Goal: Transaction & Acquisition: Book appointment/travel/reservation

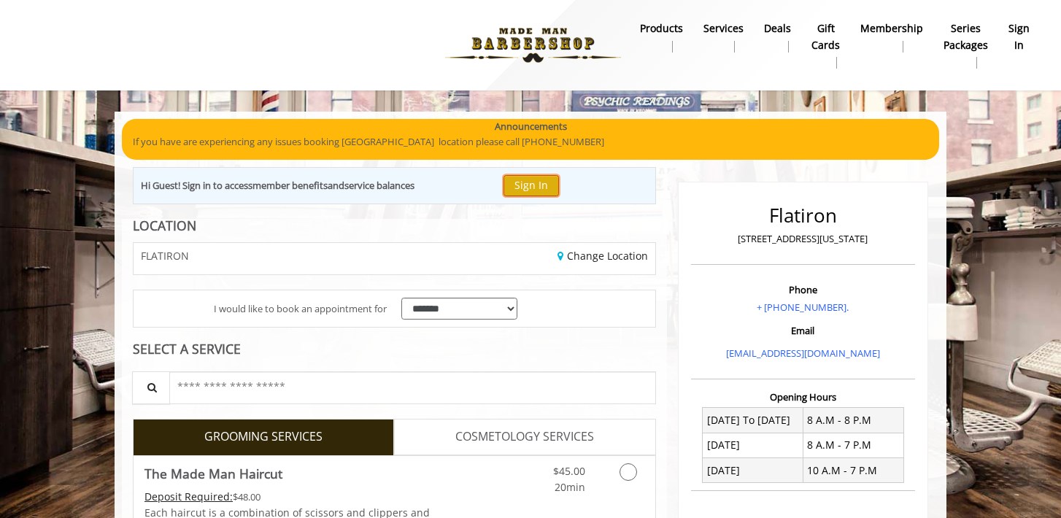
click at [536, 187] on button "Sign In" at bounding box center [530, 185] width 55 height 21
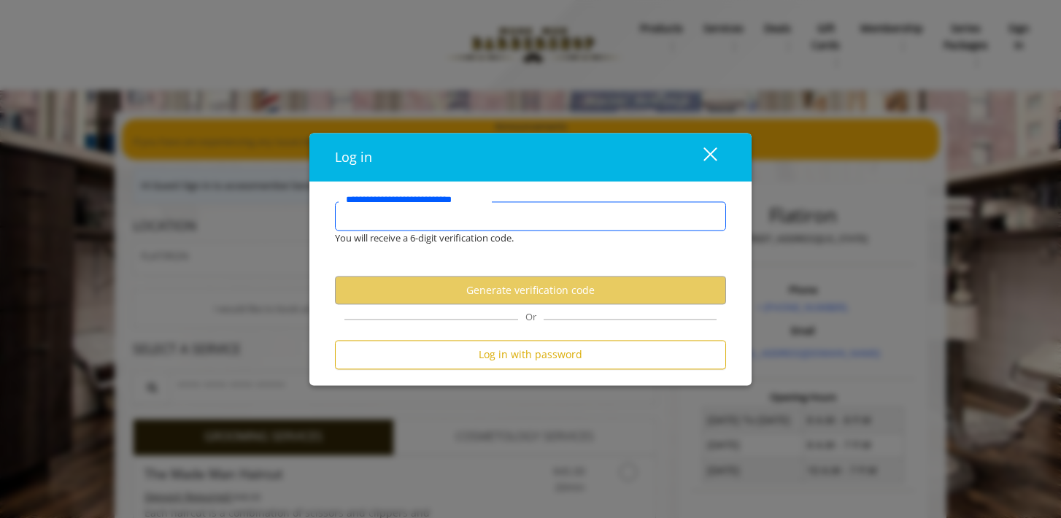
click at [482, 220] on input "**********" at bounding box center [530, 215] width 391 height 29
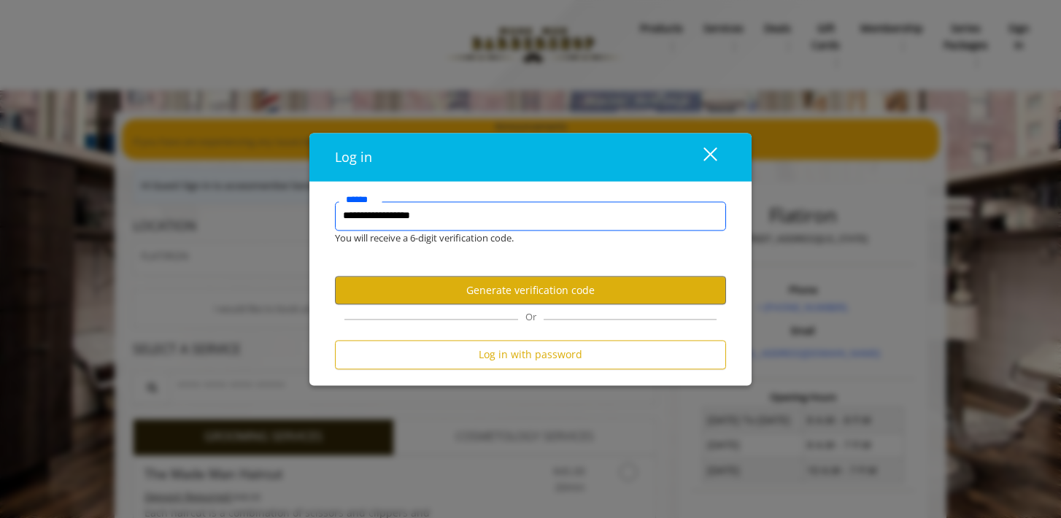
type input "**********"
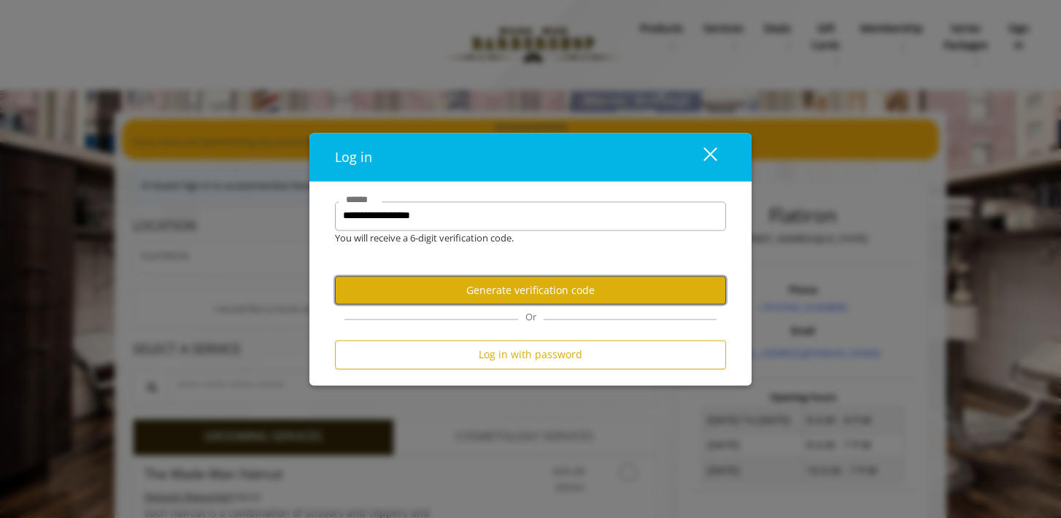
click at [533, 285] on button "Generate verification code" at bounding box center [530, 291] width 391 height 28
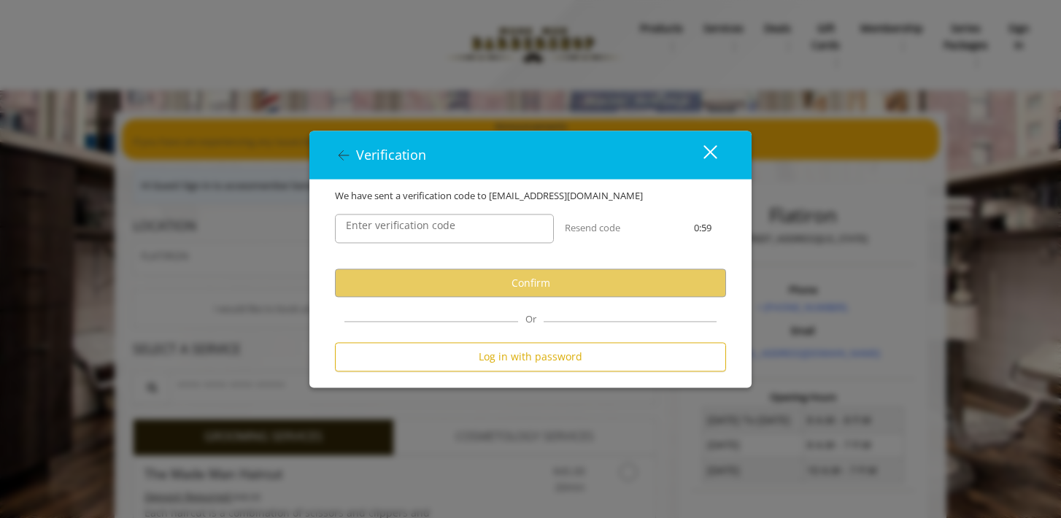
click at [392, 223] on label "Enter verification code" at bounding box center [401, 226] width 124 height 16
click at [392, 223] on input "Enter verification code" at bounding box center [444, 228] width 219 height 29
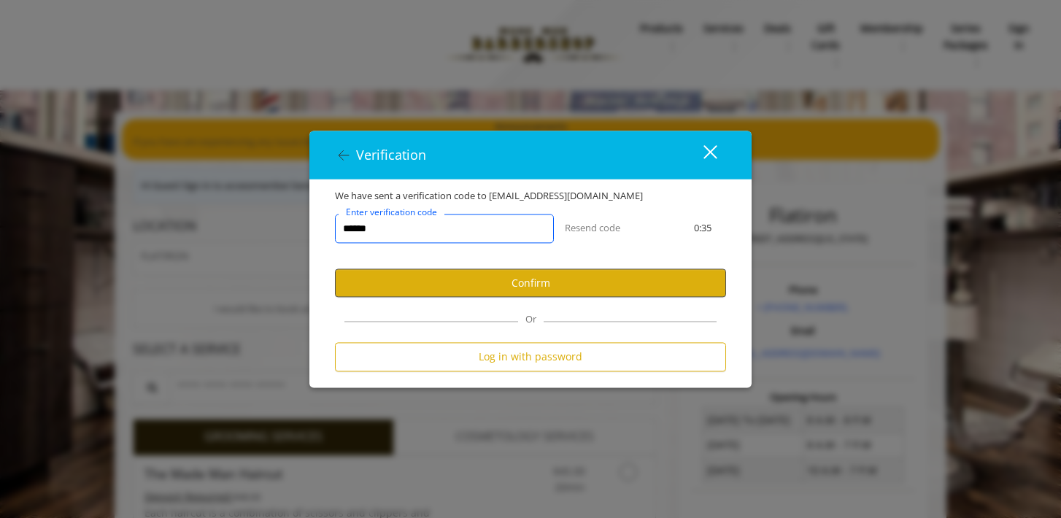
type input "******"
click at [537, 289] on button "Confirm" at bounding box center [530, 283] width 391 height 28
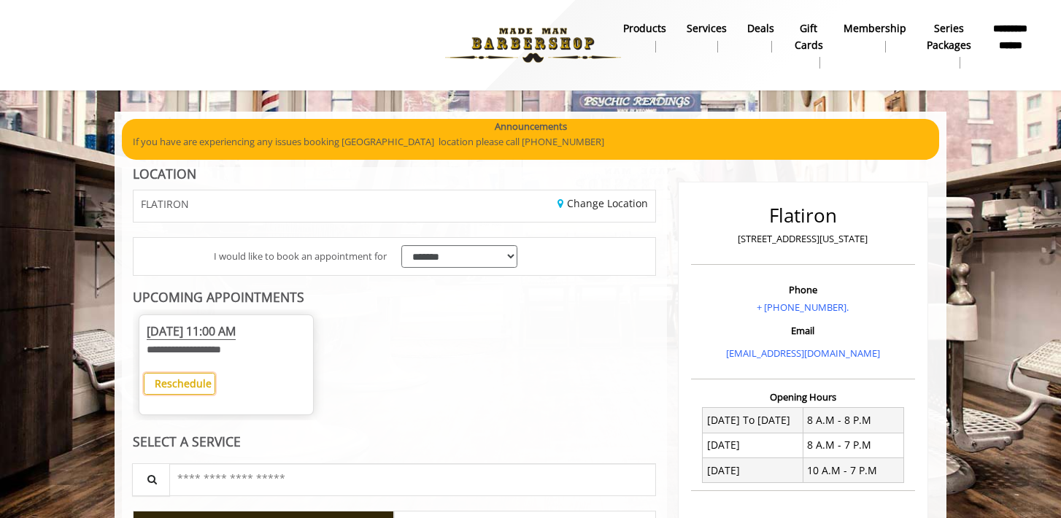
click at [201, 382] on b "Reschedule" at bounding box center [183, 383] width 57 height 14
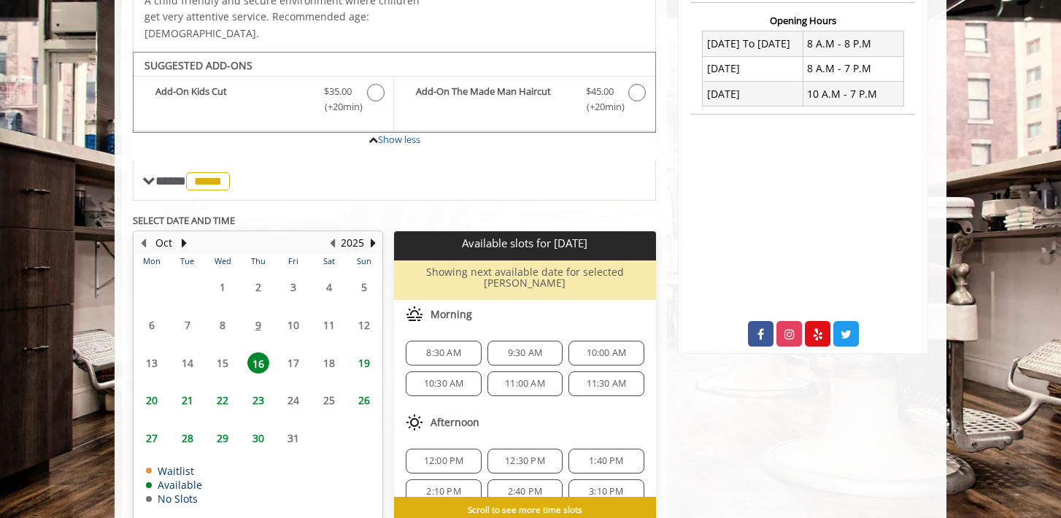
scroll to position [396, 0]
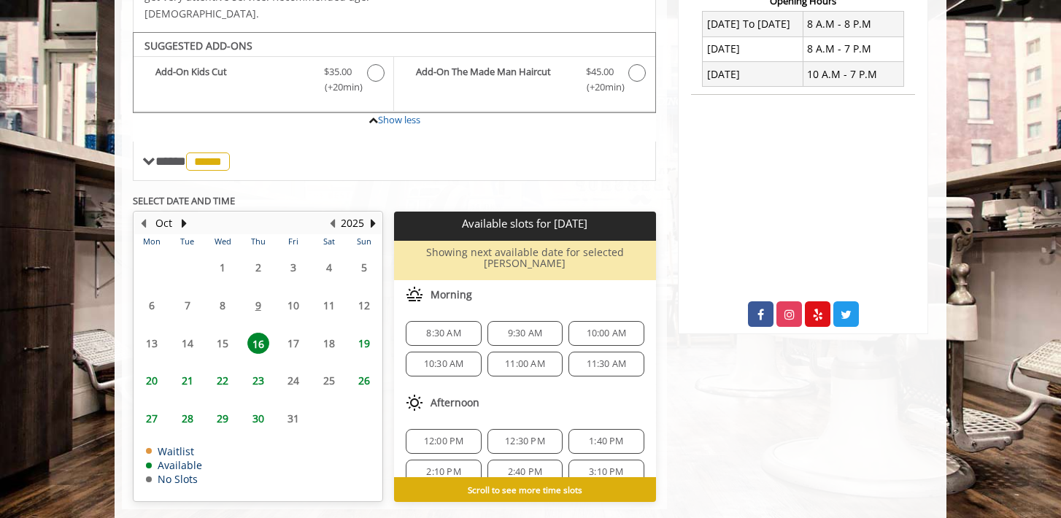
click at [187, 370] on span "21" at bounding box center [188, 380] width 22 height 21
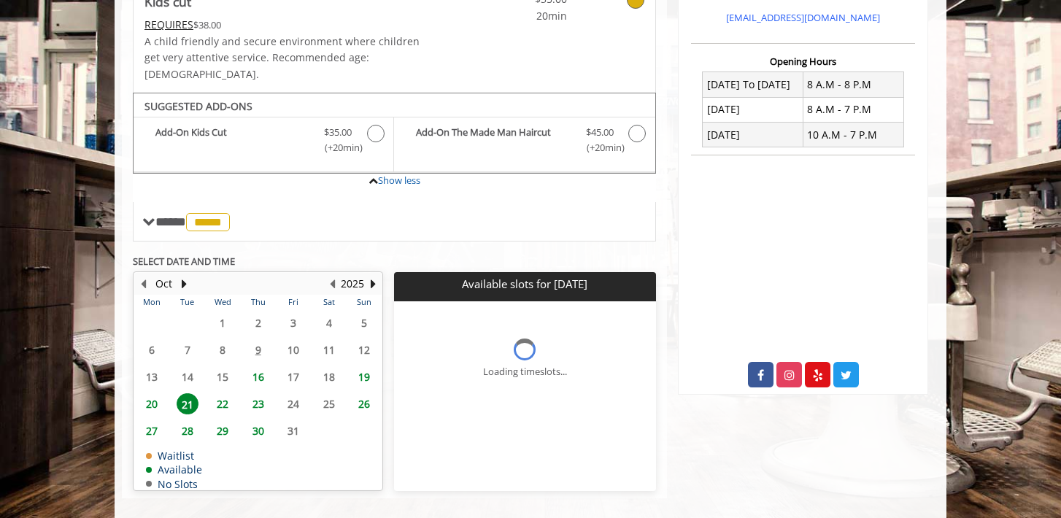
scroll to position [368, 0]
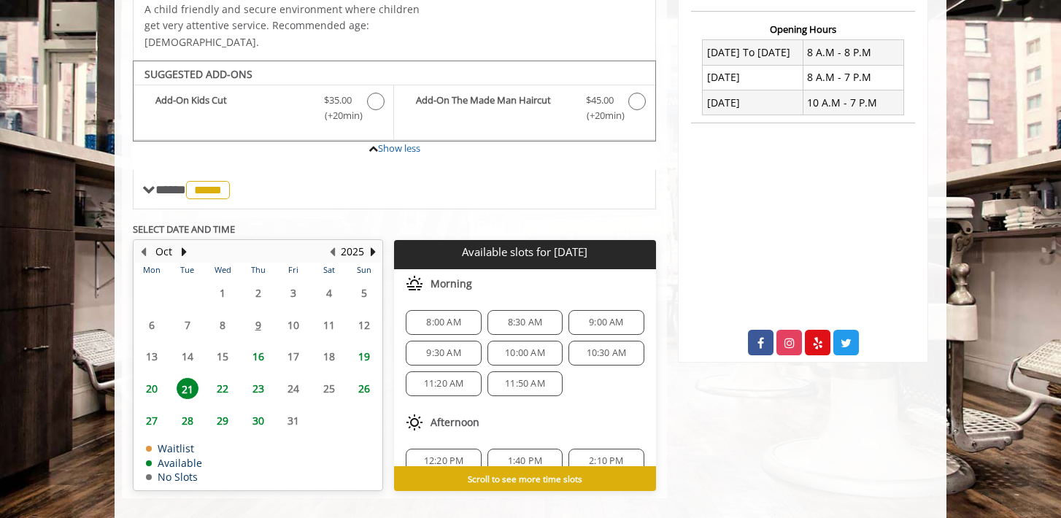
click at [160, 378] on span "20" at bounding box center [152, 388] width 22 height 21
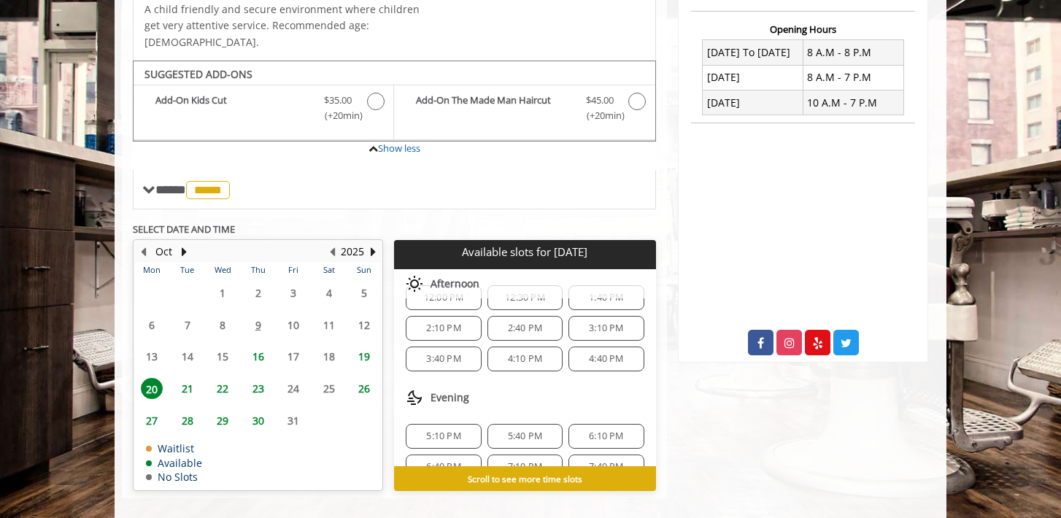
scroll to position [188, 0]
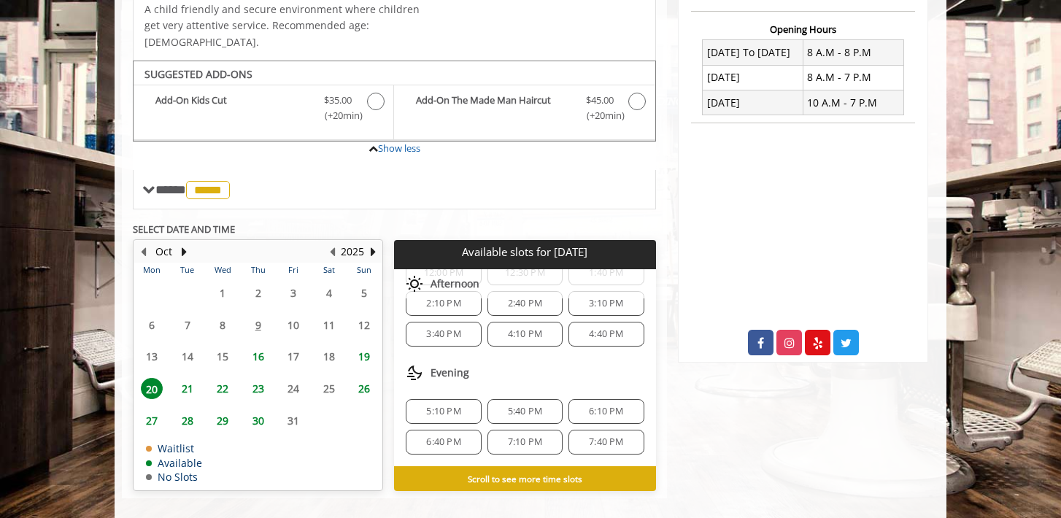
click at [436, 406] on span "5:10 PM" at bounding box center [443, 412] width 34 height 12
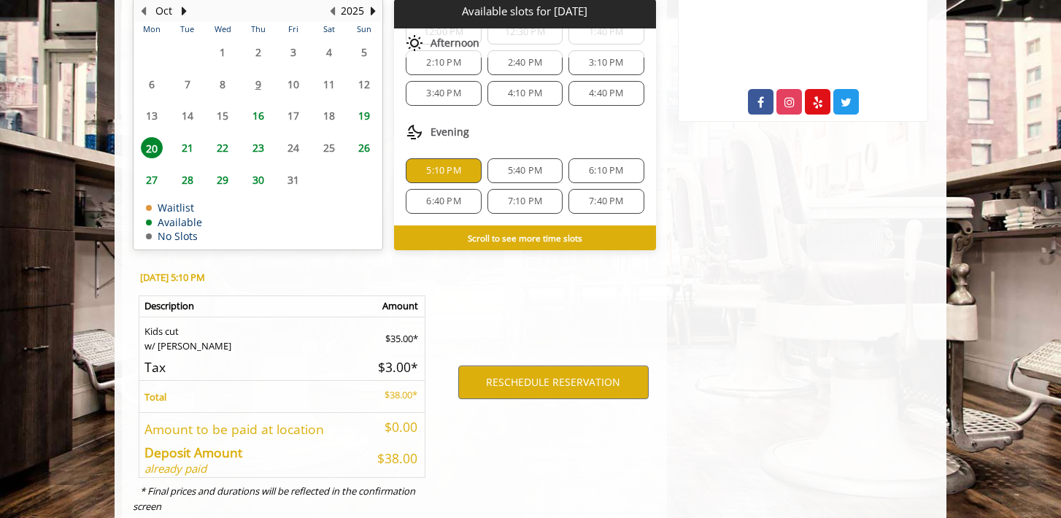
scroll to position [632, 0]
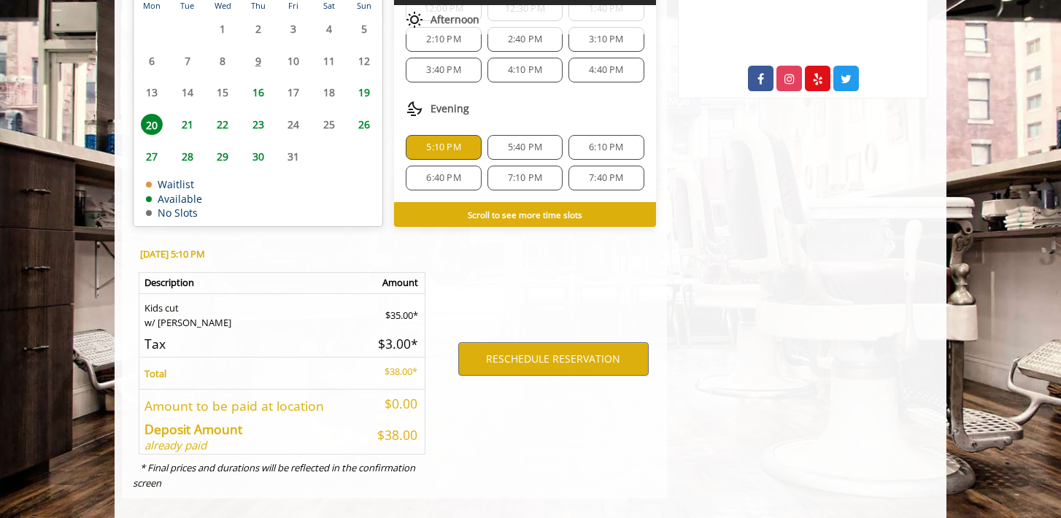
click at [589, 60] on div "4:40 PM" at bounding box center [605, 70] width 75 height 25
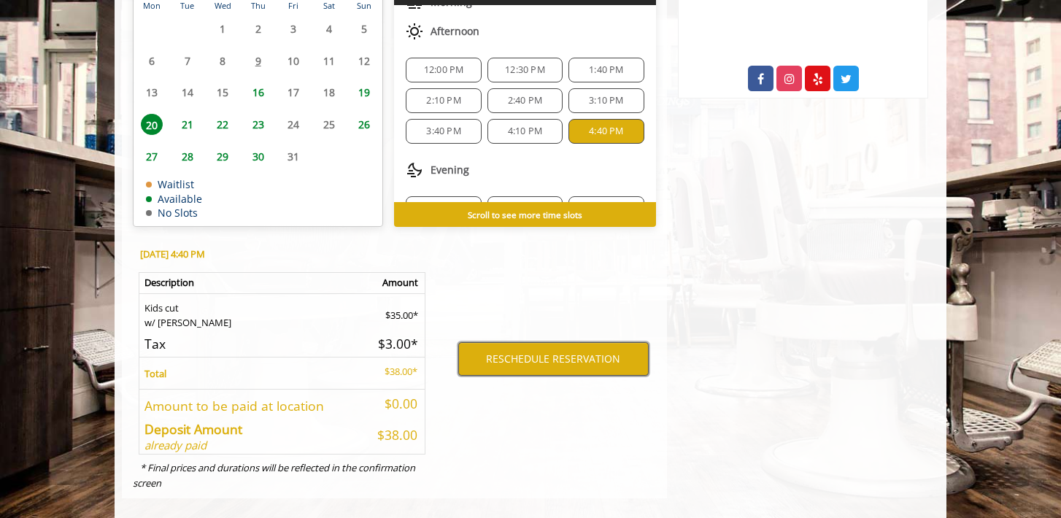
click at [557, 342] on button "RESCHEDULE RESERVATION" at bounding box center [553, 359] width 190 height 34
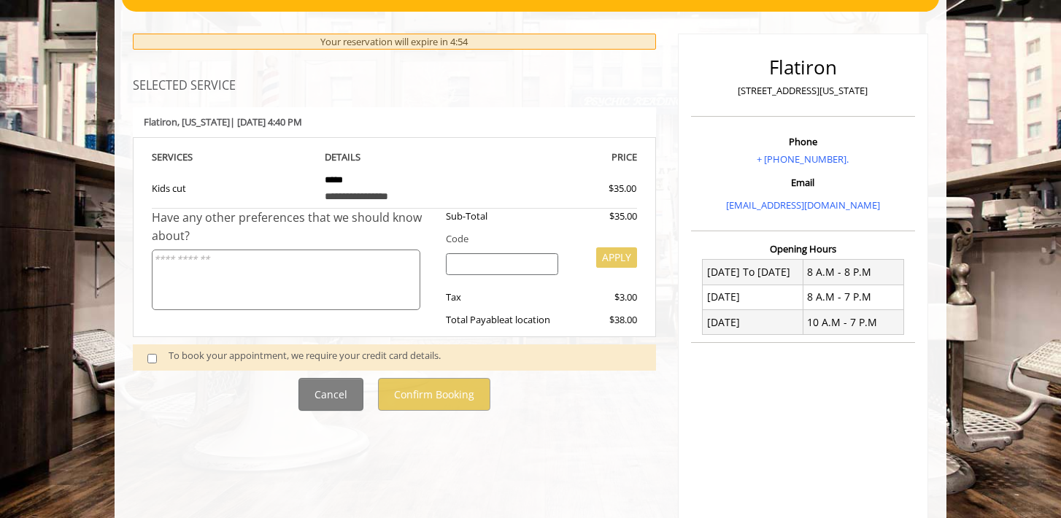
scroll to position [249, 0]
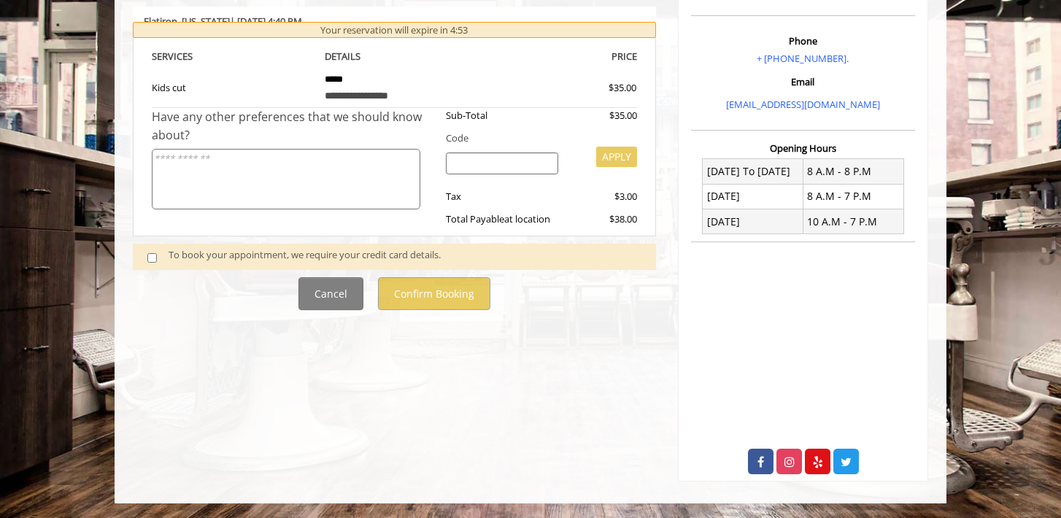
click at [157, 260] on span at bounding box center [157, 257] width 43 height 20
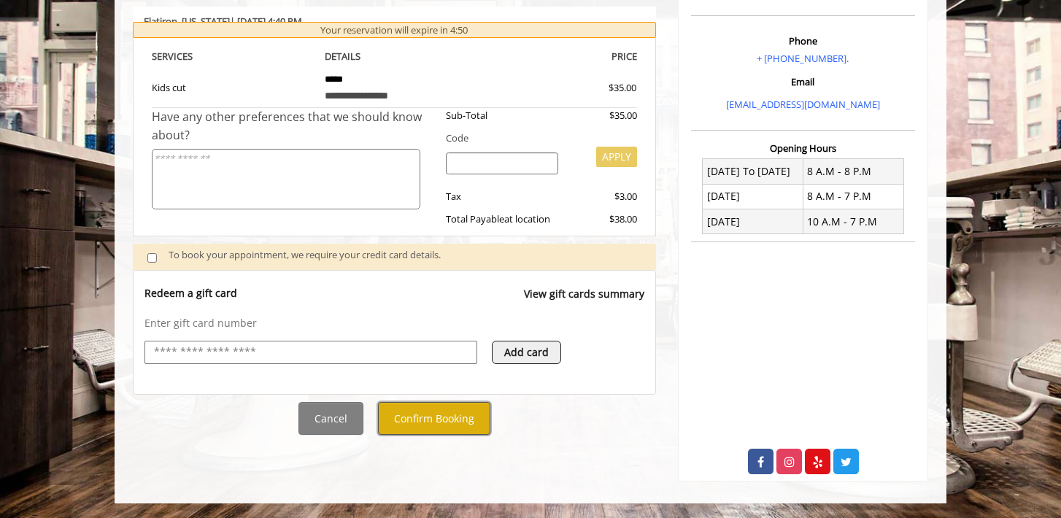
click at [428, 422] on button "Confirm Booking" at bounding box center [434, 418] width 112 height 33
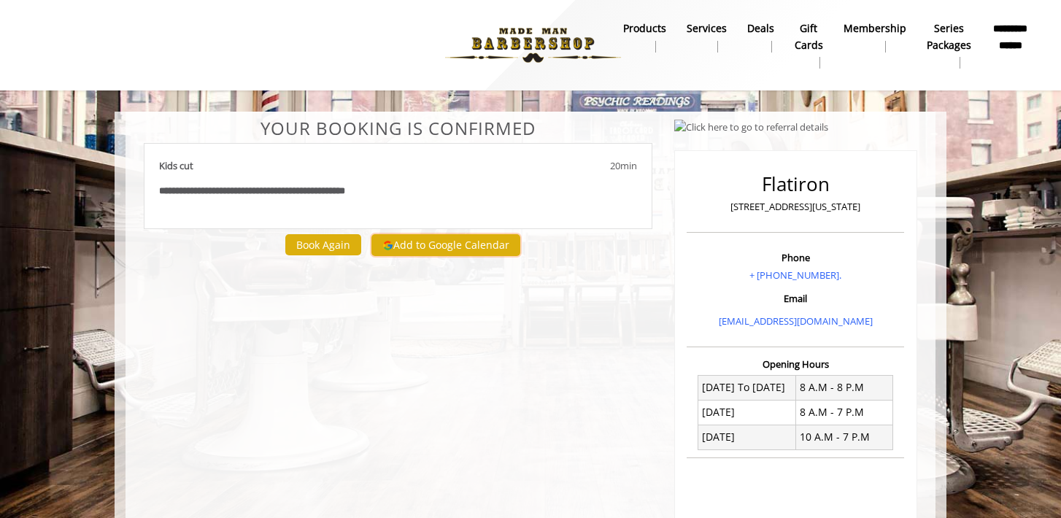
click at [466, 245] on button "Add to Google Calendar" at bounding box center [445, 245] width 149 height 22
